Goal: Transaction & Acquisition: Purchase product/service

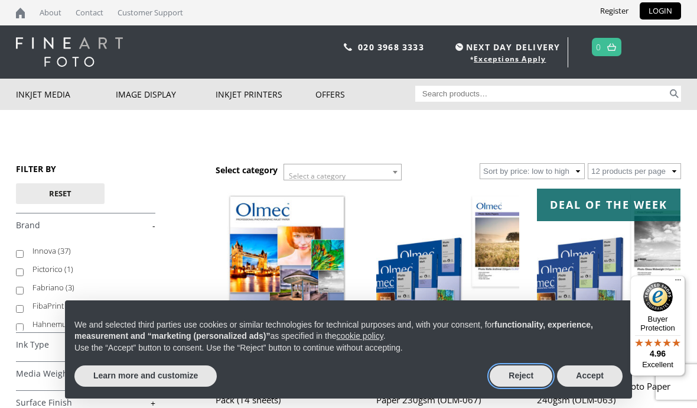
click at [524, 379] on button "Reject" at bounding box center [521, 375] width 63 height 21
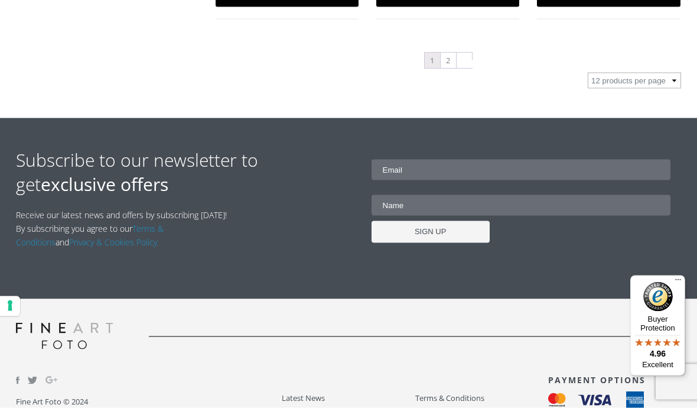
scroll to position [1469, 0]
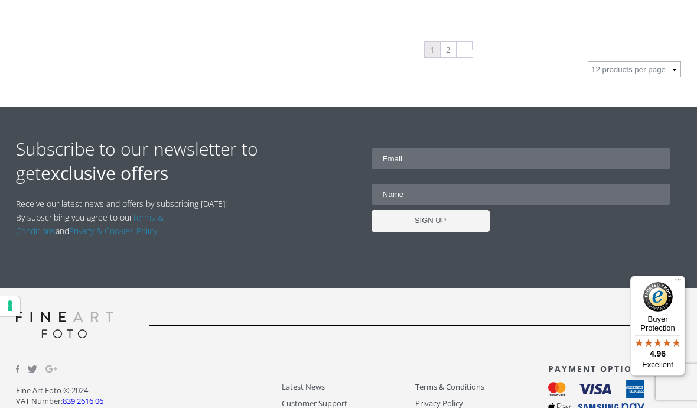
click at [485, 385] on link "Terms & Conditions" at bounding box center [482, 387] width 133 height 14
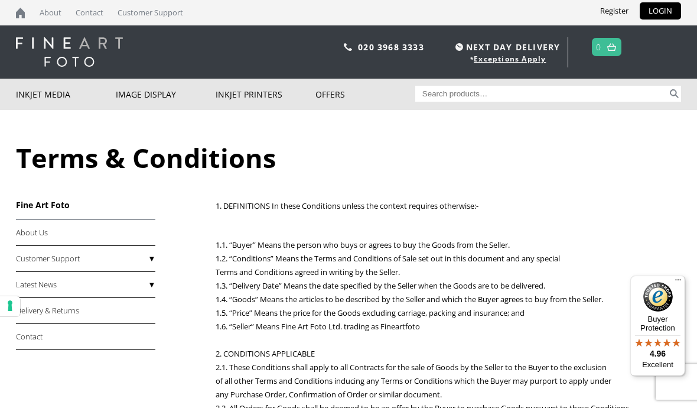
click at [79, 312] on link "Delivery & Returns" at bounding box center [85, 311] width 139 height 26
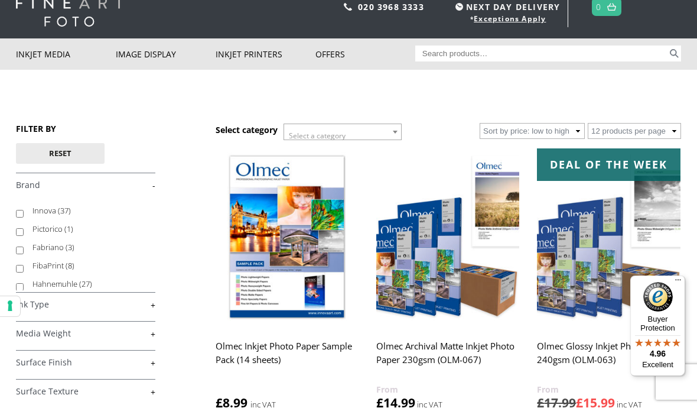
scroll to position [40, 0]
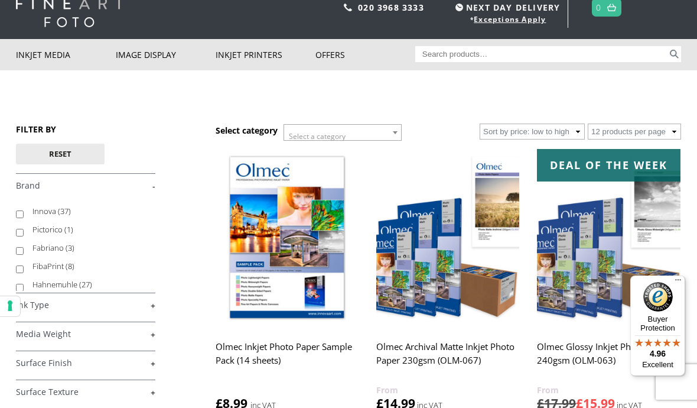
click at [296, 250] on img at bounding box center [287, 238] width 143 height 179
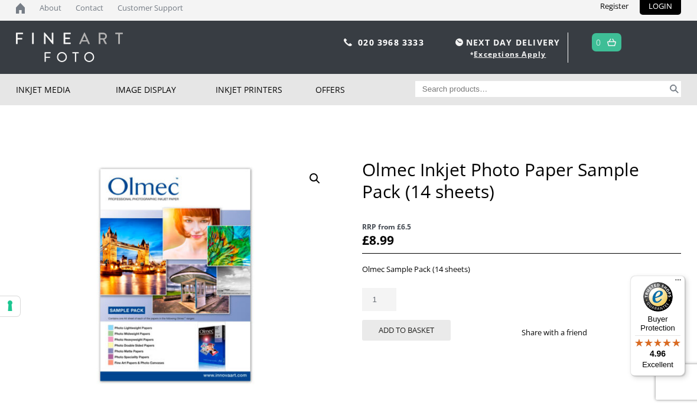
scroll to position [4, 0]
